Goal: Find specific page/section: Find specific page/section

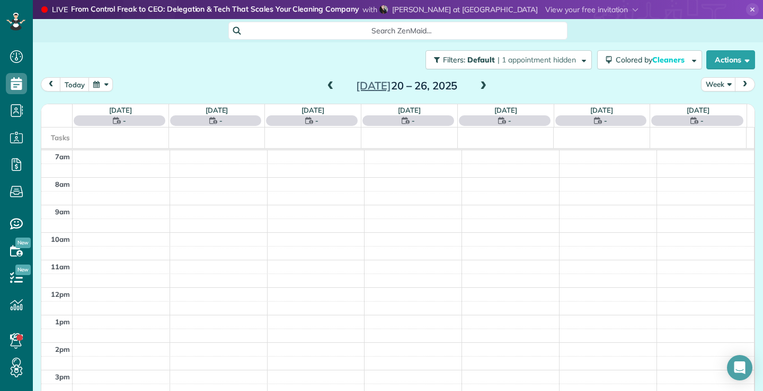
scroll to position [5, 5]
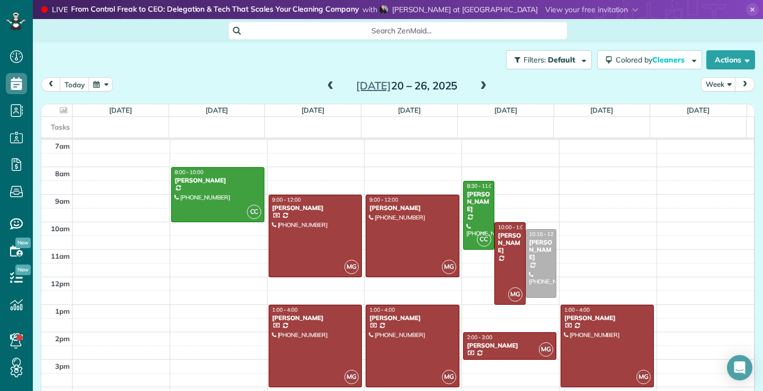
click at [481, 84] on span at bounding box center [483, 87] width 12 height 10
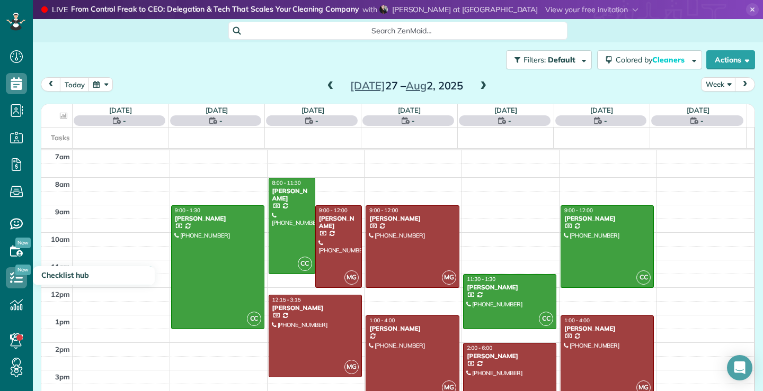
click at [479, 86] on span at bounding box center [483, 87] width 12 height 10
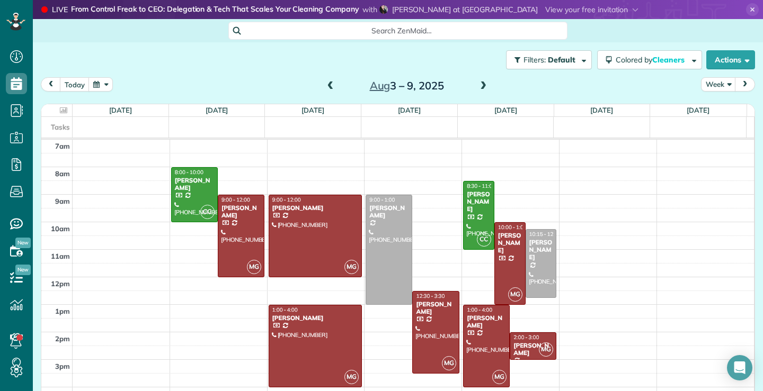
click at [478, 89] on span at bounding box center [483, 87] width 12 height 10
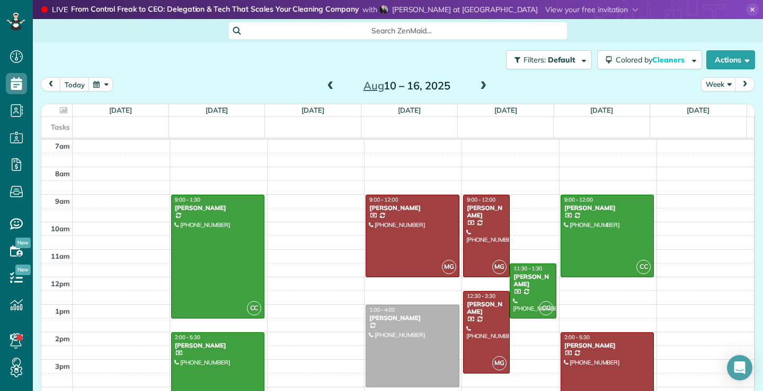
click at [478, 86] on span at bounding box center [483, 87] width 12 height 10
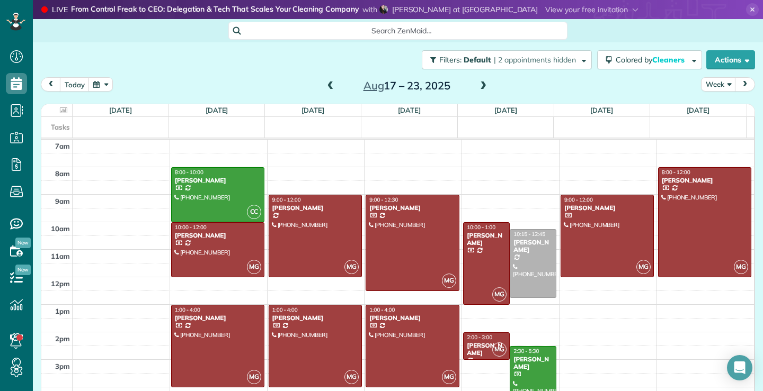
click at [480, 87] on span at bounding box center [483, 87] width 12 height 10
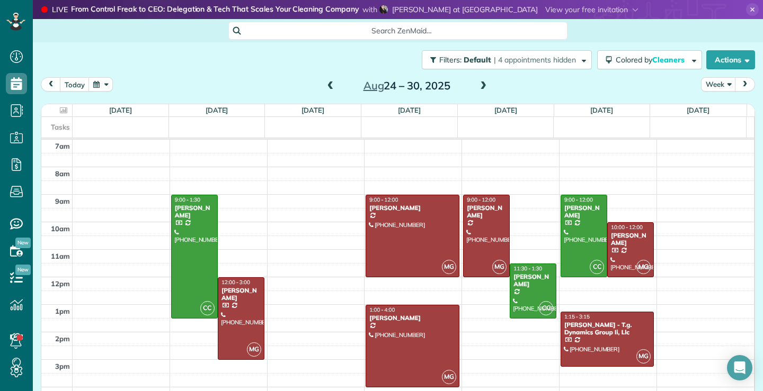
click at [479, 87] on span at bounding box center [483, 87] width 12 height 10
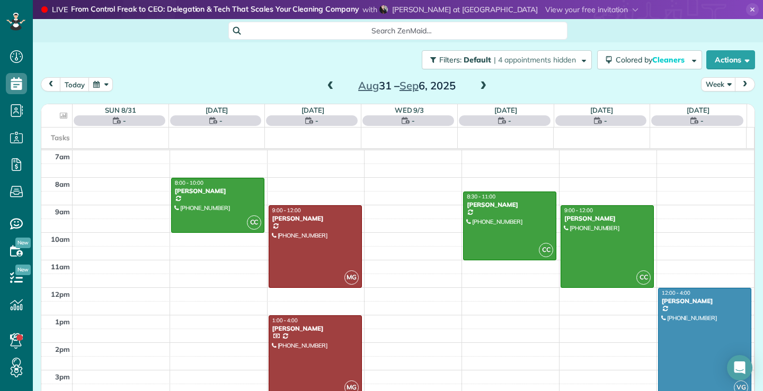
click at [479, 87] on span at bounding box center [483, 87] width 12 height 10
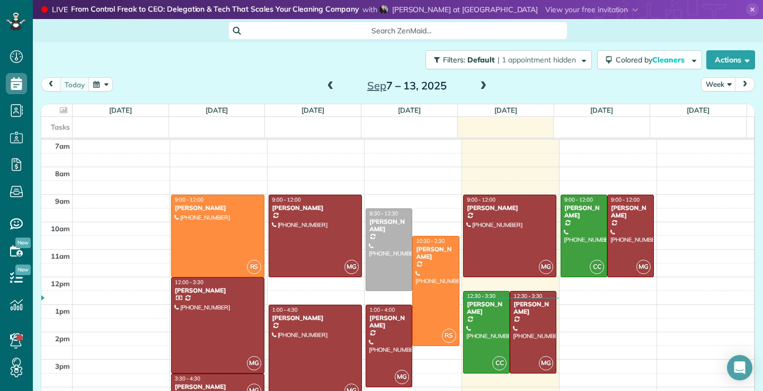
click at [481, 86] on span at bounding box center [483, 87] width 12 height 10
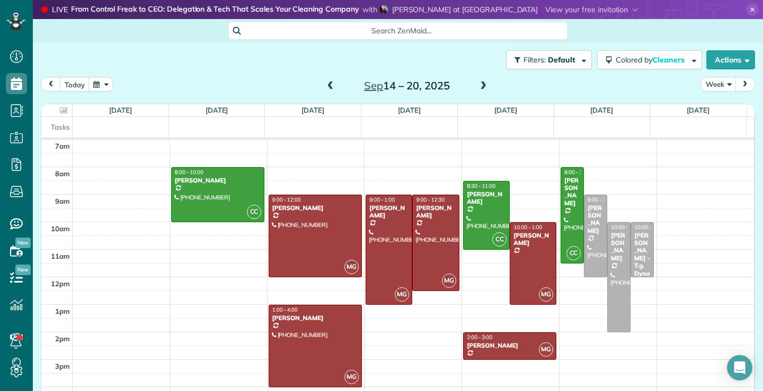
click at [723, 83] on button "Week" at bounding box center [718, 84] width 35 height 14
click at [710, 153] on link "Month" at bounding box center [743, 151] width 84 height 21
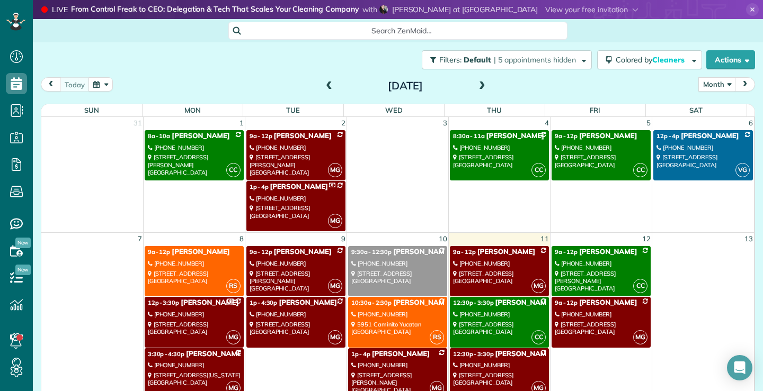
click at [477, 87] on span at bounding box center [482, 87] width 12 height 10
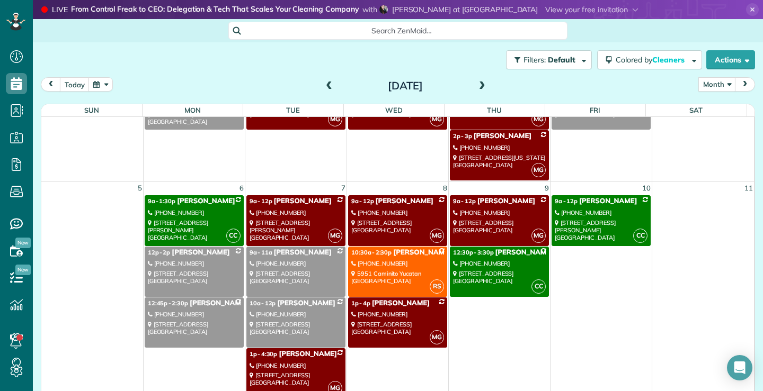
scroll to position [106, 0]
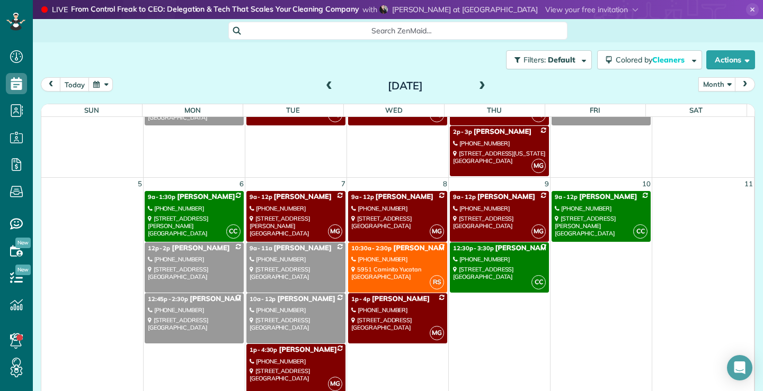
click at [478, 85] on span at bounding box center [482, 87] width 12 height 10
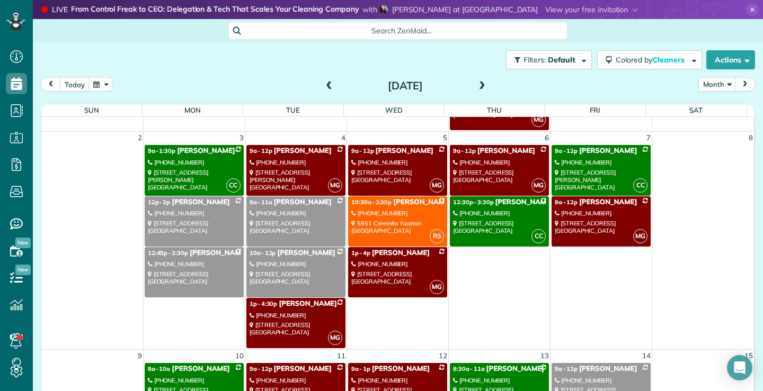
scroll to position [159, 0]
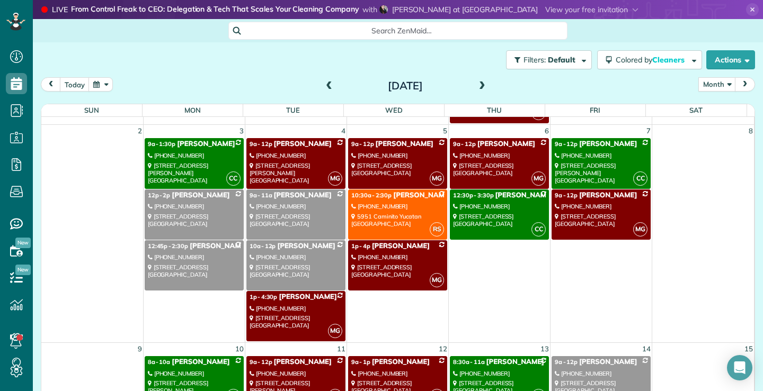
click at [477, 85] on span at bounding box center [482, 87] width 12 height 10
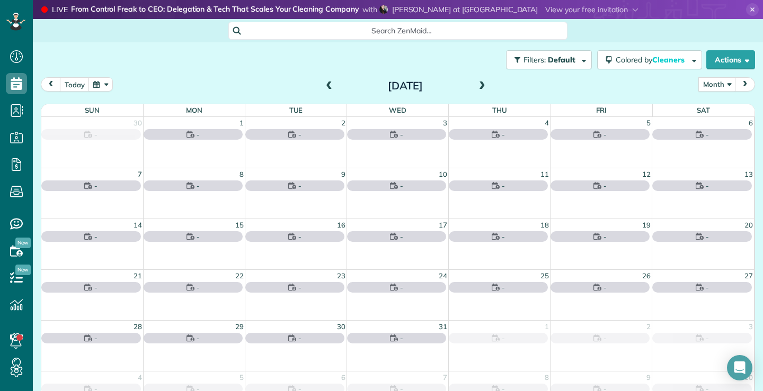
scroll to position [0, 0]
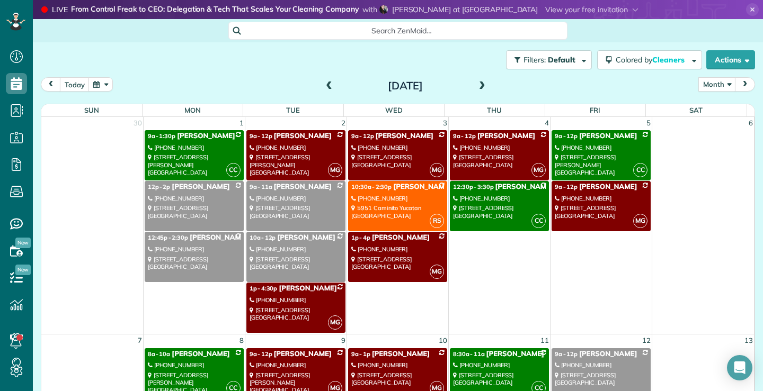
click at [480, 86] on span at bounding box center [482, 87] width 12 height 10
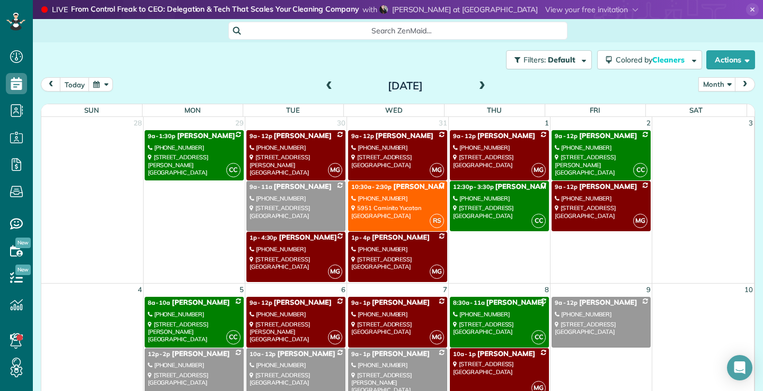
click at [476, 85] on span at bounding box center [482, 87] width 12 height 10
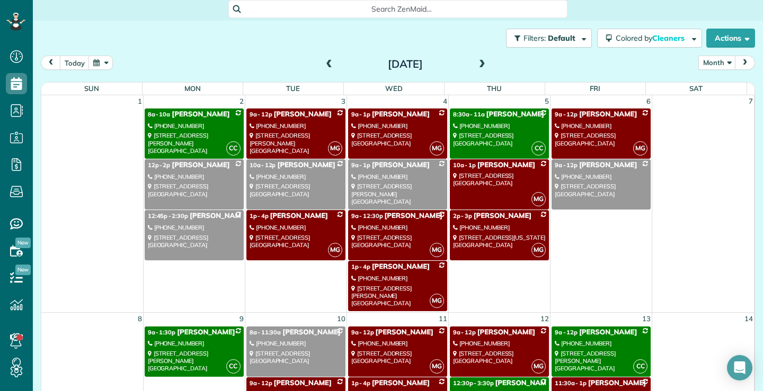
scroll to position [33, 0]
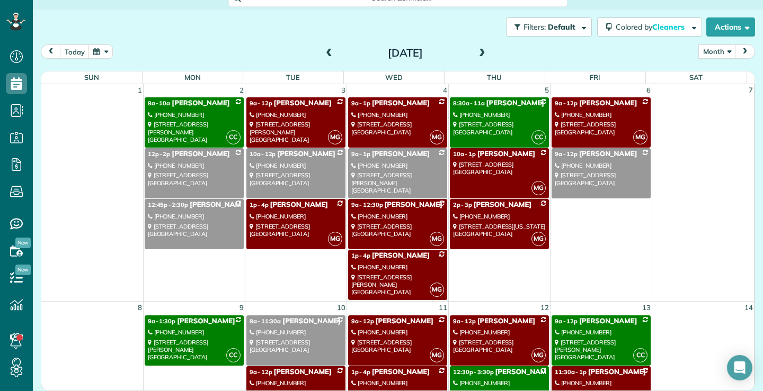
click at [325, 54] on span at bounding box center [329, 54] width 12 height 10
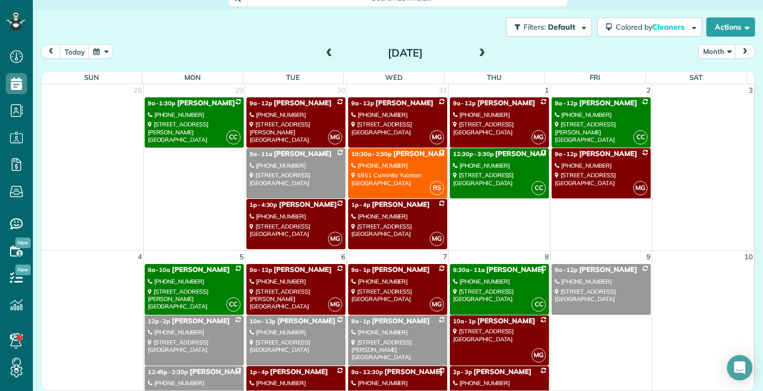
click at [325, 54] on span at bounding box center [329, 54] width 12 height 10
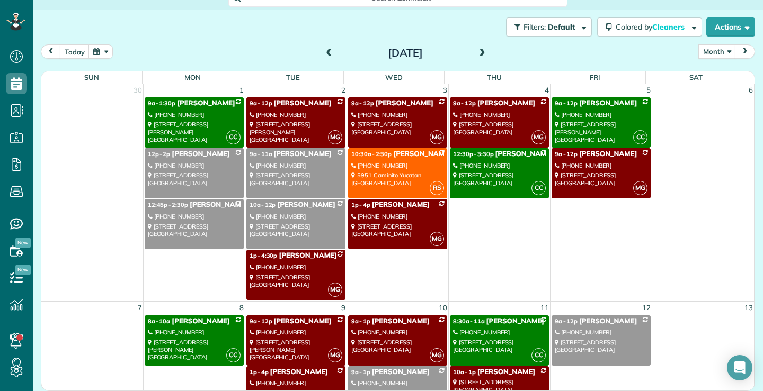
click at [325, 54] on span at bounding box center [329, 54] width 12 height 10
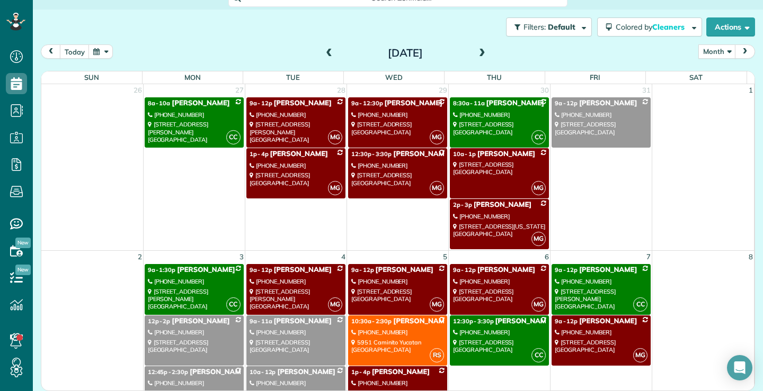
click at [325, 54] on span at bounding box center [329, 54] width 12 height 10
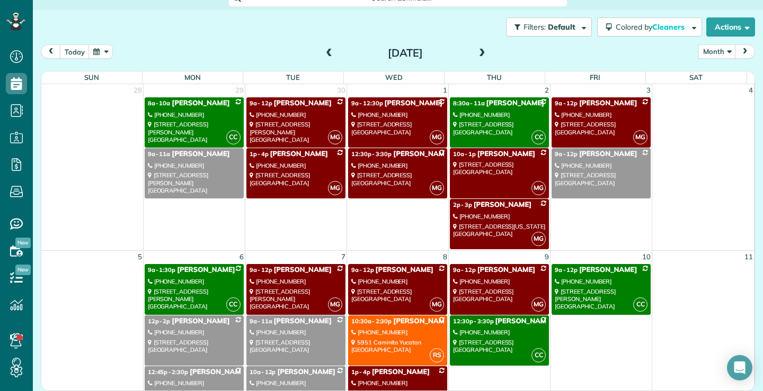
click at [325, 54] on span at bounding box center [329, 54] width 12 height 10
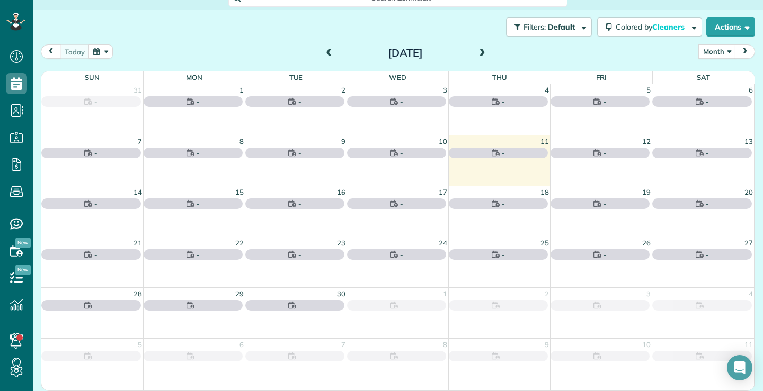
click at [325, 54] on span at bounding box center [329, 54] width 12 height 10
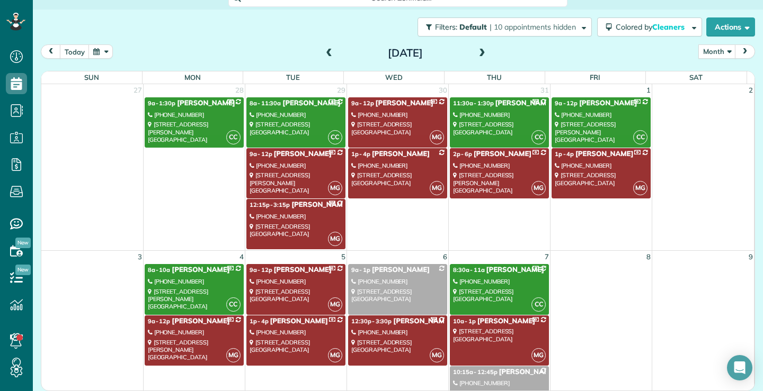
click at [479, 51] on span at bounding box center [482, 54] width 12 height 10
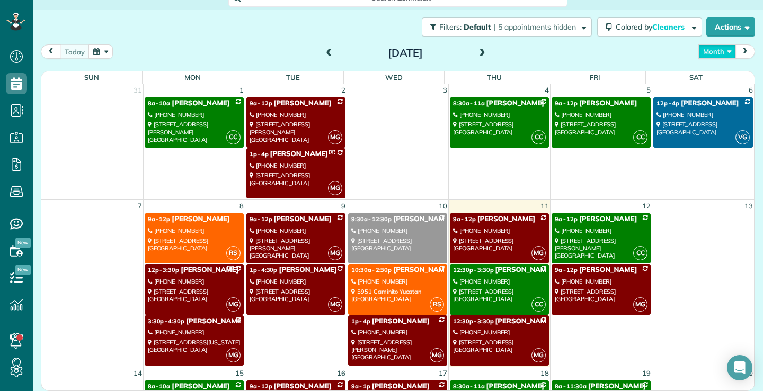
click at [721, 48] on button "Month" at bounding box center [717, 51] width 38 height 14
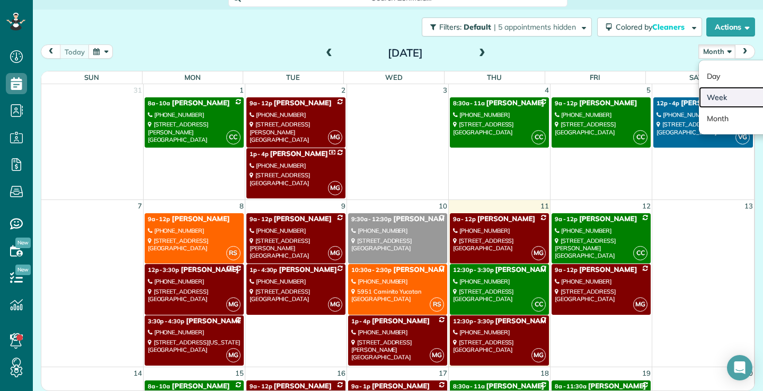
click at [707, 94] on link "Week" at bounding box center [741, 97] width 84 height 21
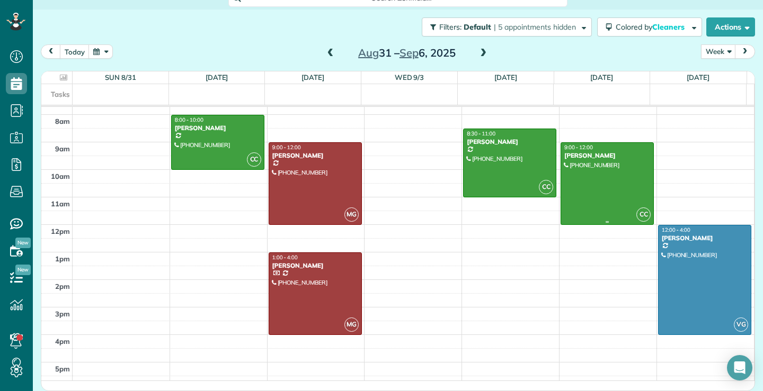
scroll to position [29, 0]
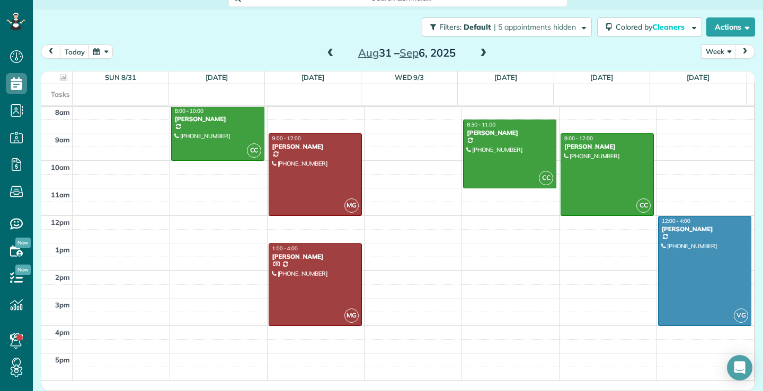
click at [479, 52] on span at bounding box center [483, 54] width 12 height 10
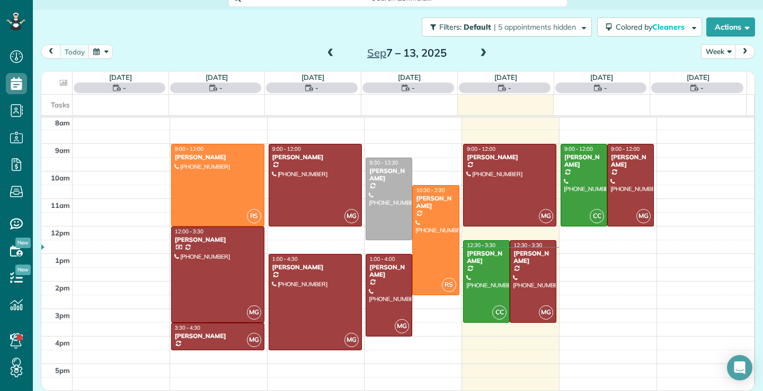
scroll to position [0, 0]
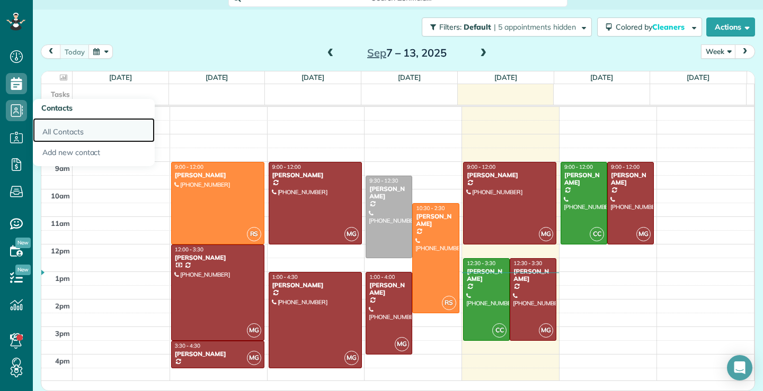
click at [68, 131] on link "All Contacts" at bounding box center [94, 130] width 122 height 24
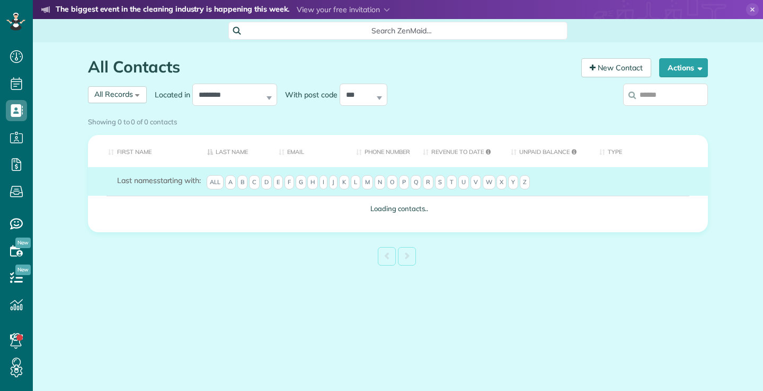
scroll to position [5, 5]
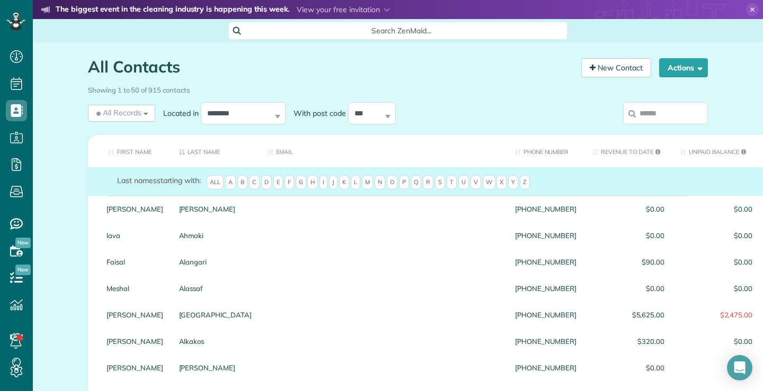
click at [662, 108] on input "search" at bounding box center [665, 113] width 85 height 22
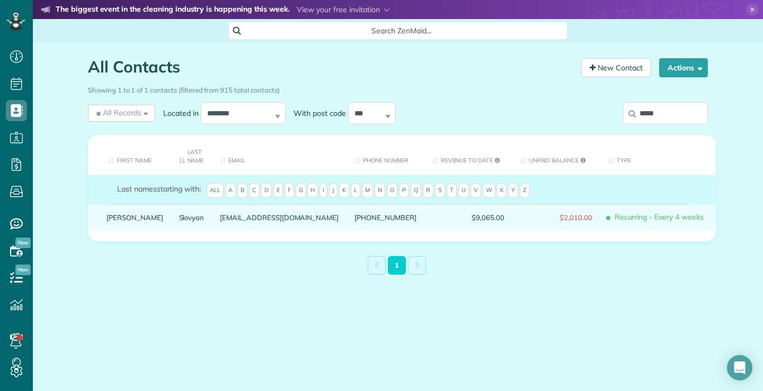
type input "*****"
click at [119, 216] on link "[PERSON_NAME]" at bounding box center [134, 217] width 57 height 7
